Goal: Task Accomplishment & Management: Manage account settings

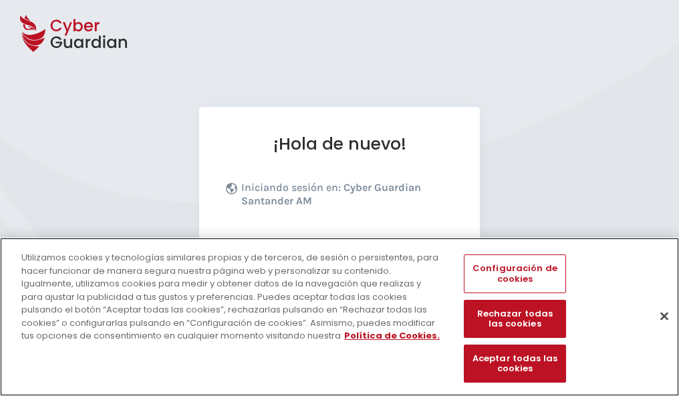
scroll to position [164, 0]
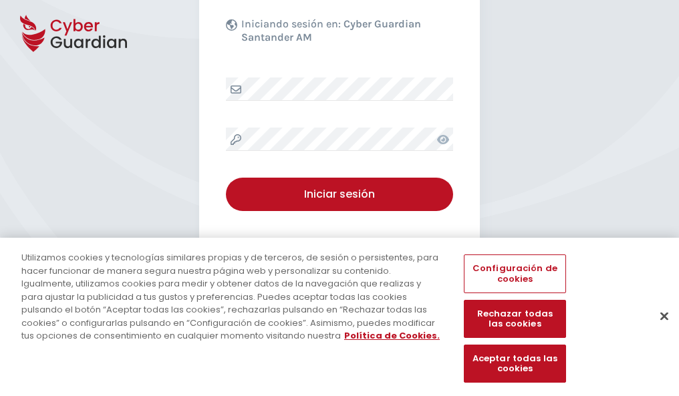
click at [658, 330] on button "Cerrar" at bounding box center [664, 315] width 29 height 29
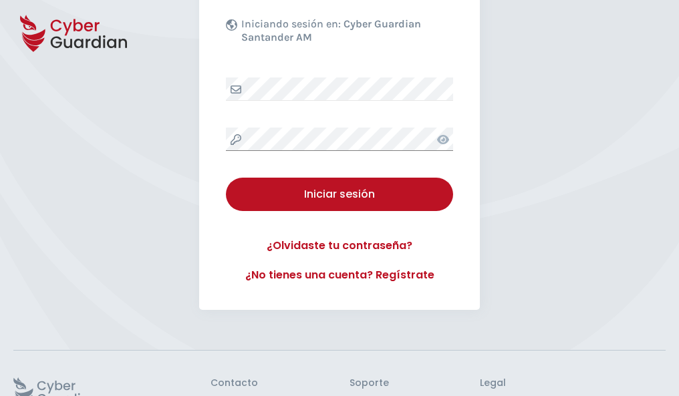
scroll to position [260, 0]
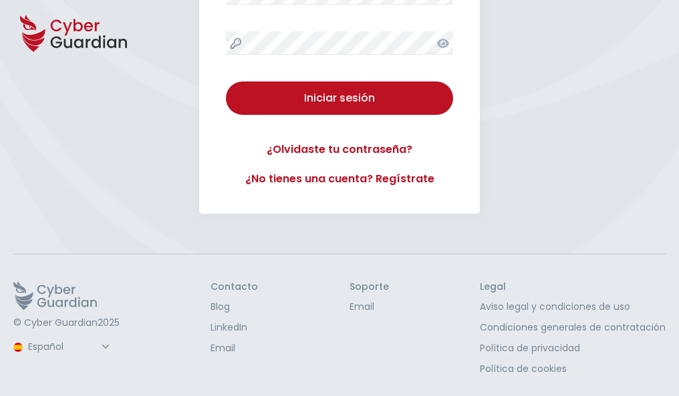
click at [226, 82] on button "Iniciar sesión" at bounding box center [339, 98] width 227 height 33
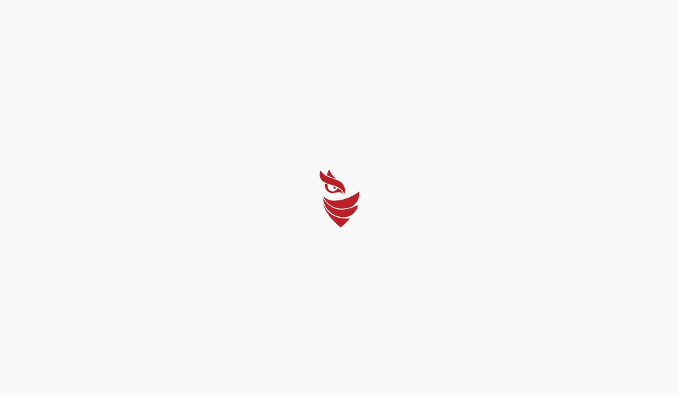
scroll to position [0, 0]
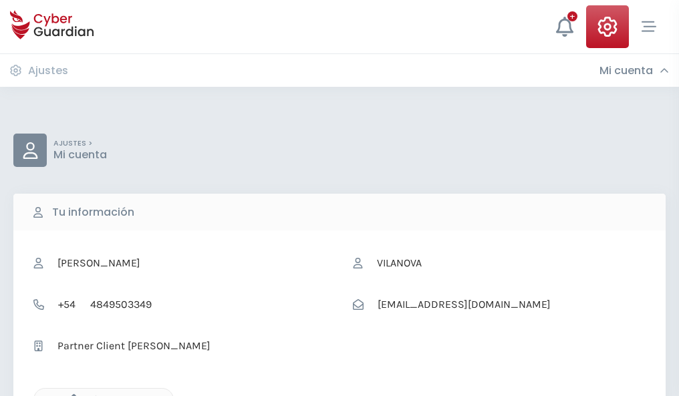
click at [70, 395] on icon "button" at bounding box center [70, 399] width 11 height 11
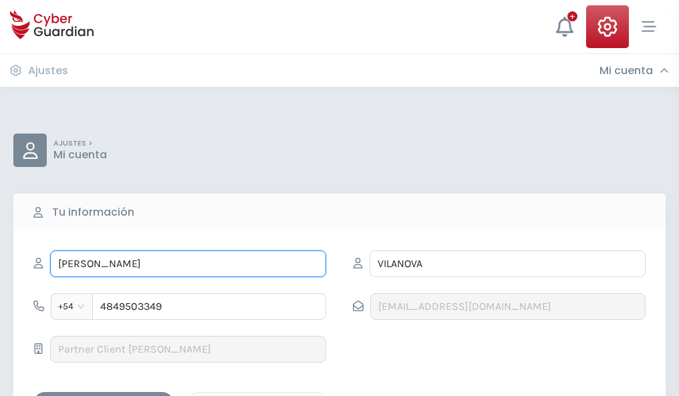
click at [188, 264] on input "ARISTIDES" at bounding box center [188, 264] width 276 height 27
type input "A"
type input "Priscila"
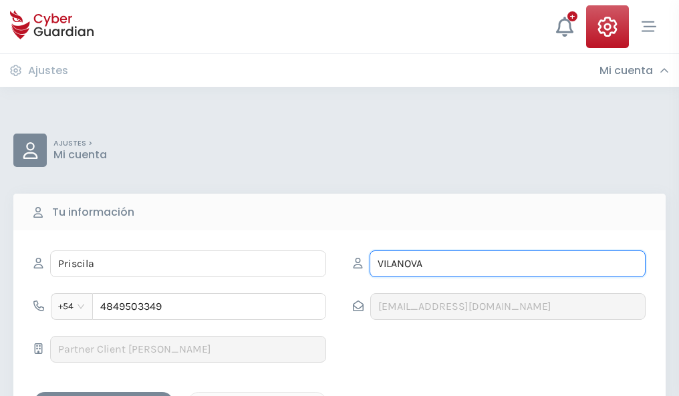
click at [507, 264] on input "VILANOVA" at bounding box center [508, 264] width 276 height 27
type input "V"
type input "Hoz"
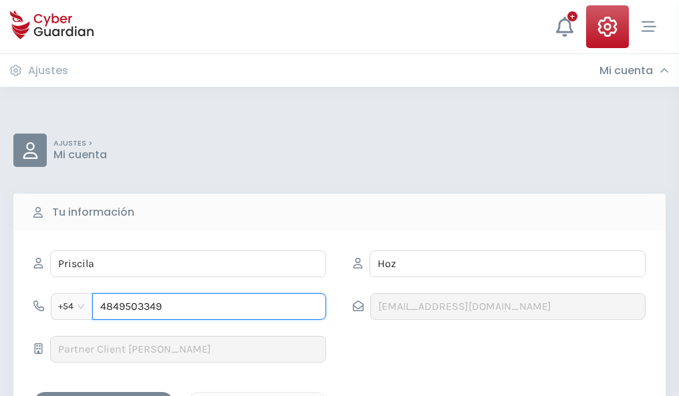
click at [209, 307] on input "4849503349" at bounding box center [209, 306] width 234 height 27
type input "4"
type input "4981886752"
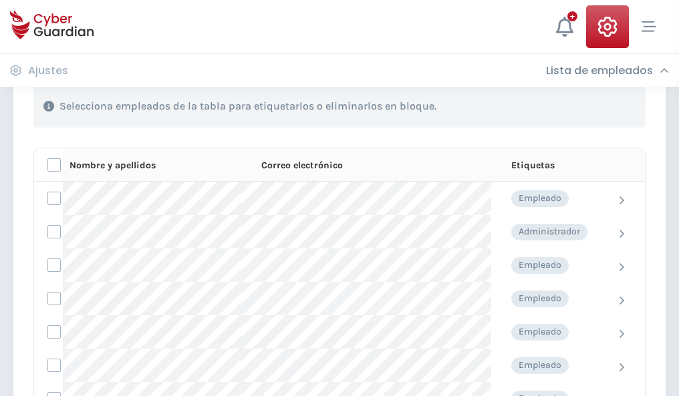
scroll to position [572, 0]
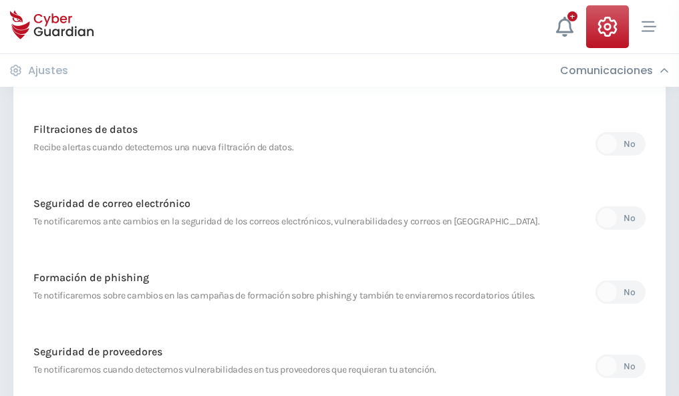
scroll to position [704, 0]
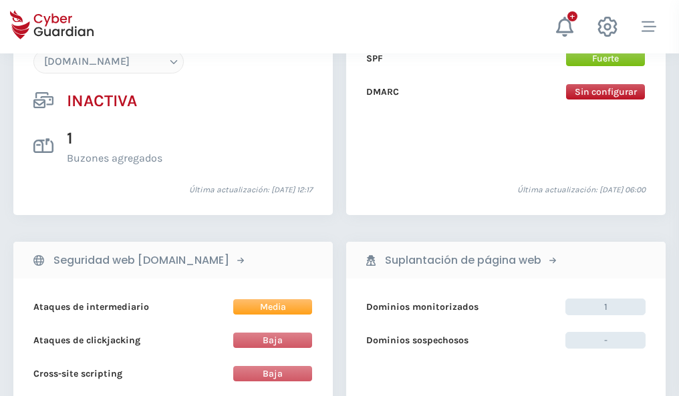
scroll to position [1258, 0]
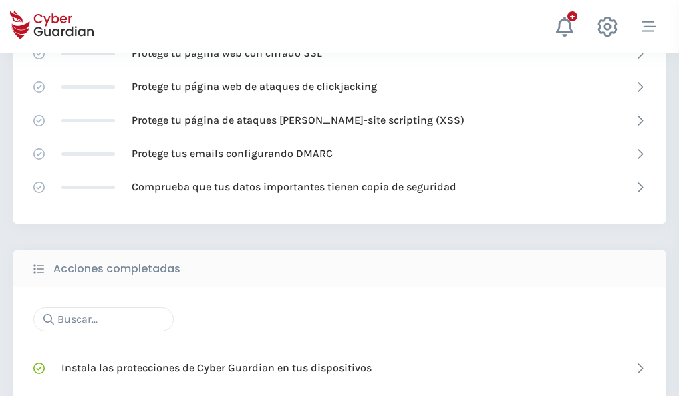
scroll to position [890, 0]
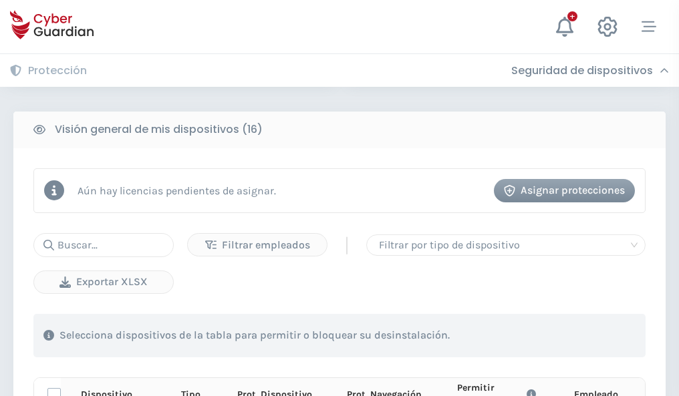
scroll to position [1181, 0]
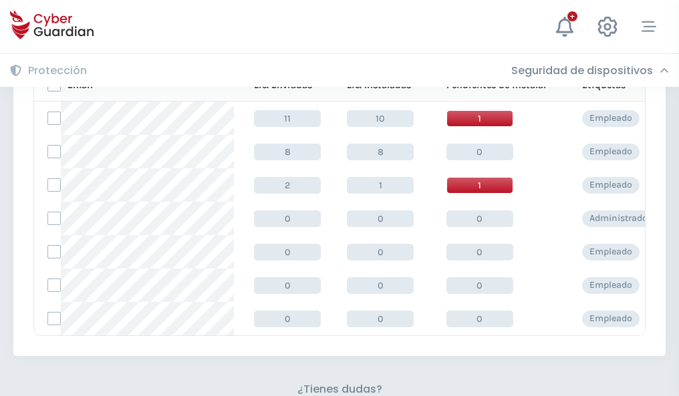
scroll to position [587, 0]
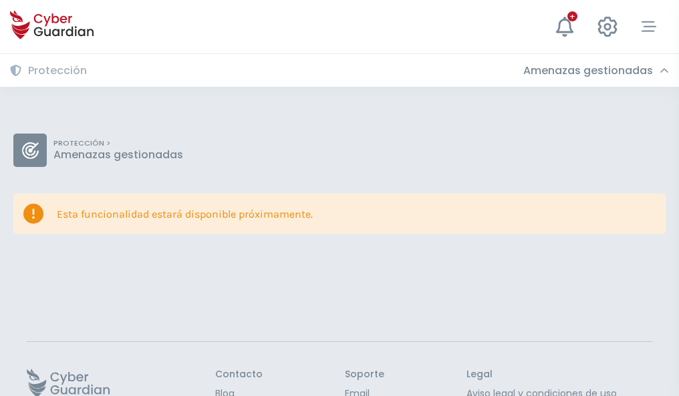
scroll to position [87, 0]
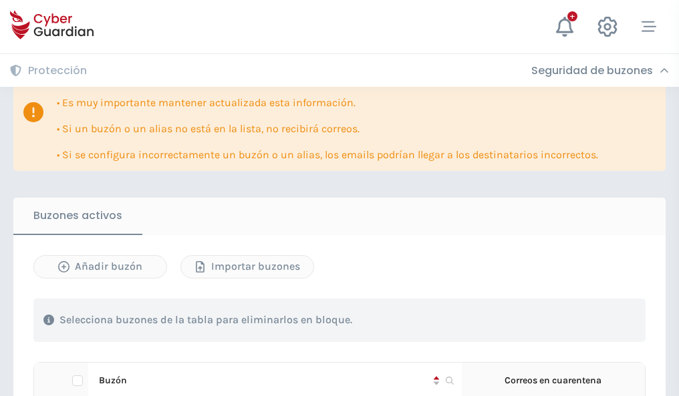
scroll to position [785, 0]
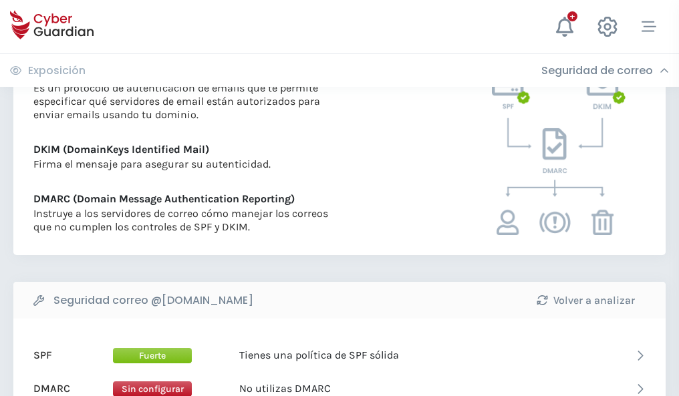
scroll to position [721, 0]
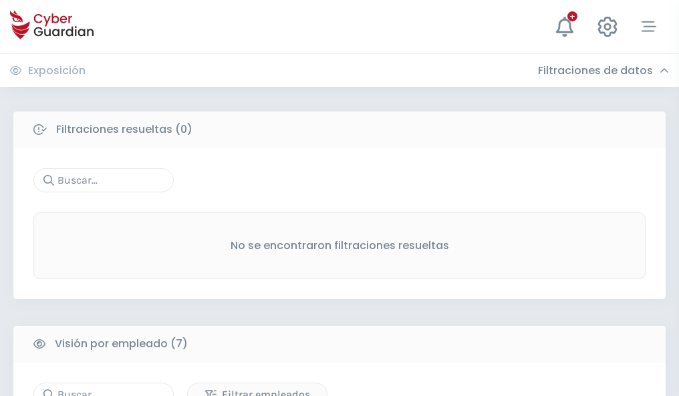
scroll to position [1106, 0]
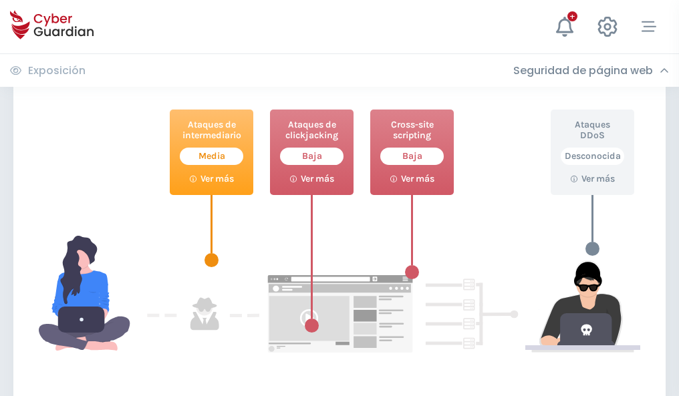
scroll to position [728, 0]
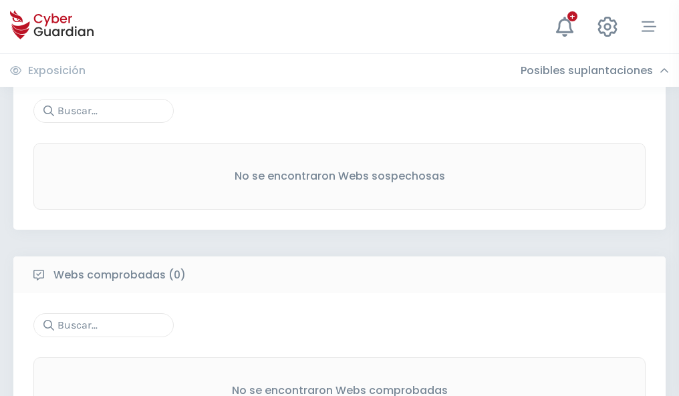
scroll to position [699, 0]
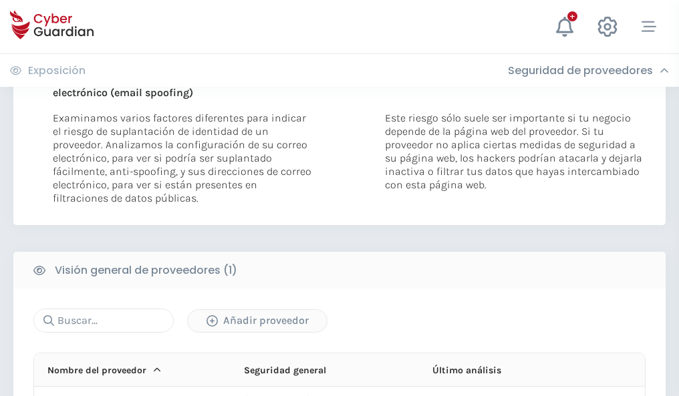
scroll to position [695, 0]
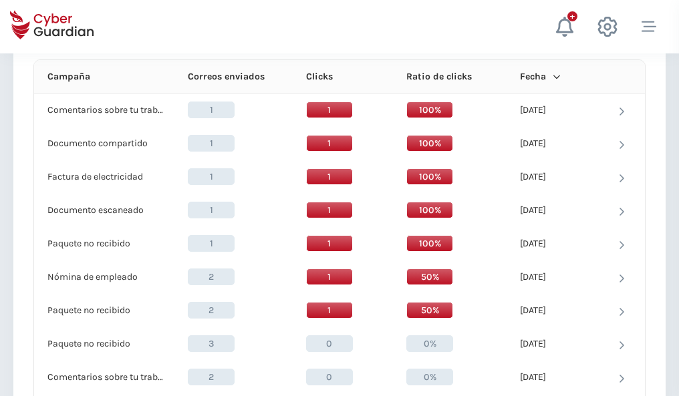
scroll to position [1199, 0]
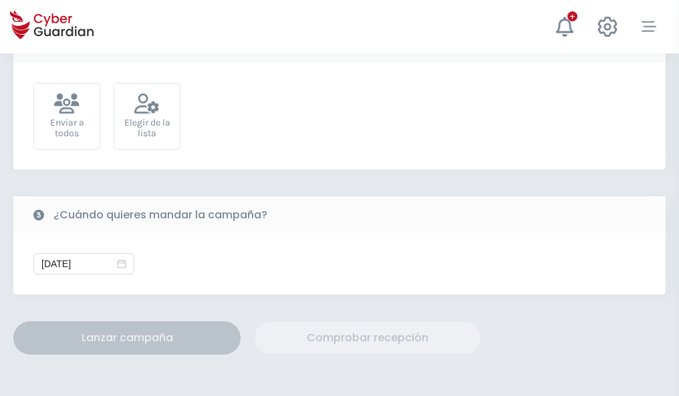
scroll to position [489, 0]
